Goal: Leave review/rating

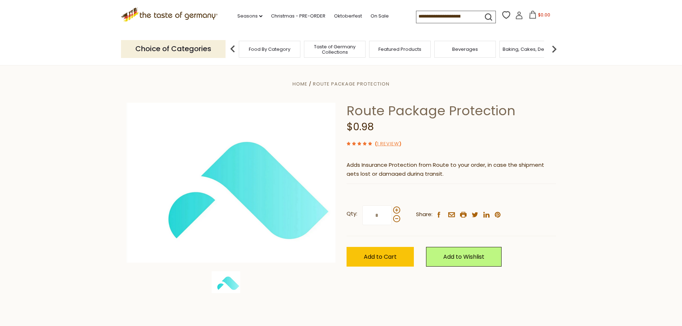
click at [198, 15] on icon at bounding box center [169, 14] width 97 height 12
